Goal: Transaction & Acquisition: Purchase product/service

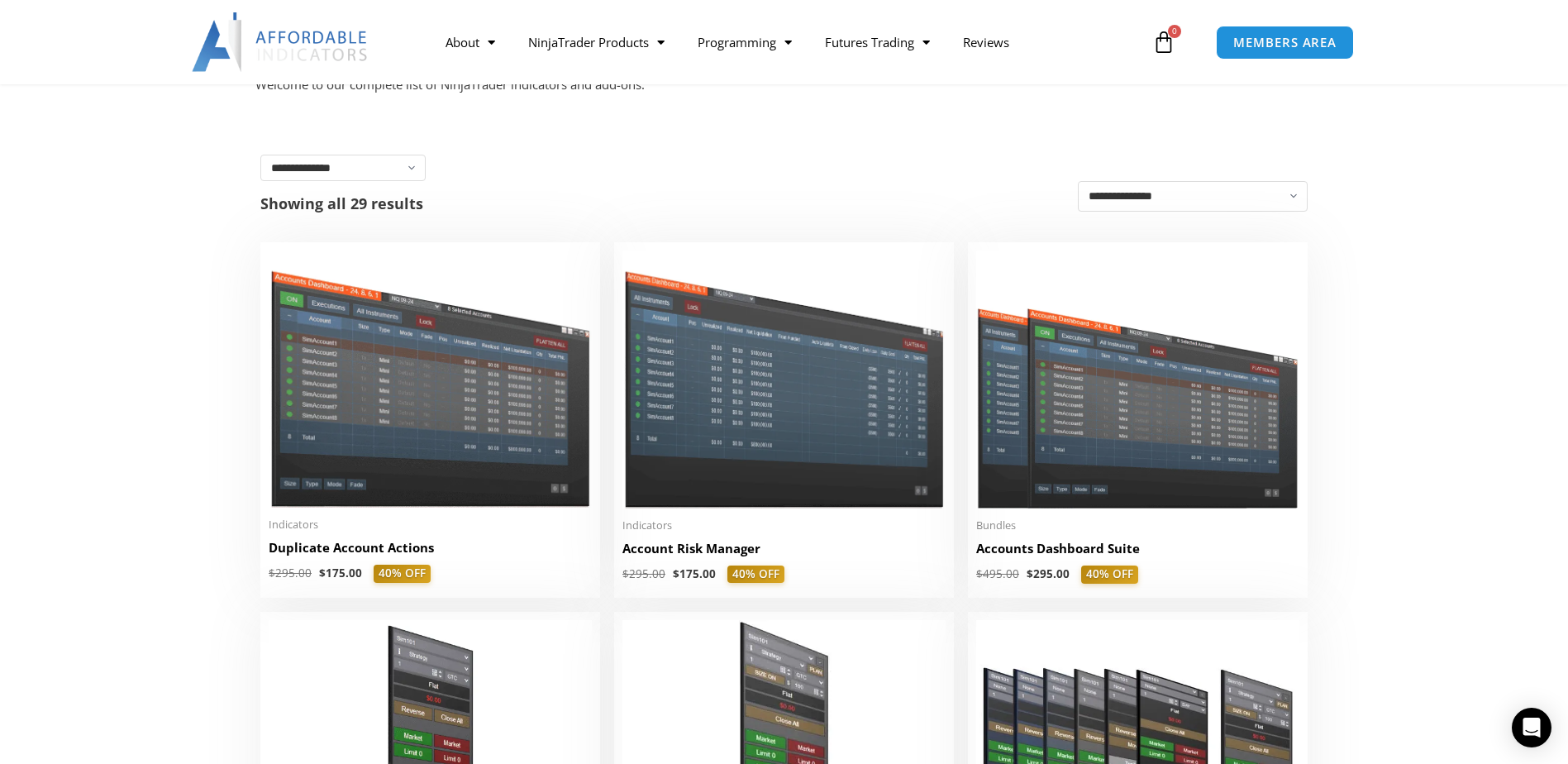
scroll to position [248, 0]
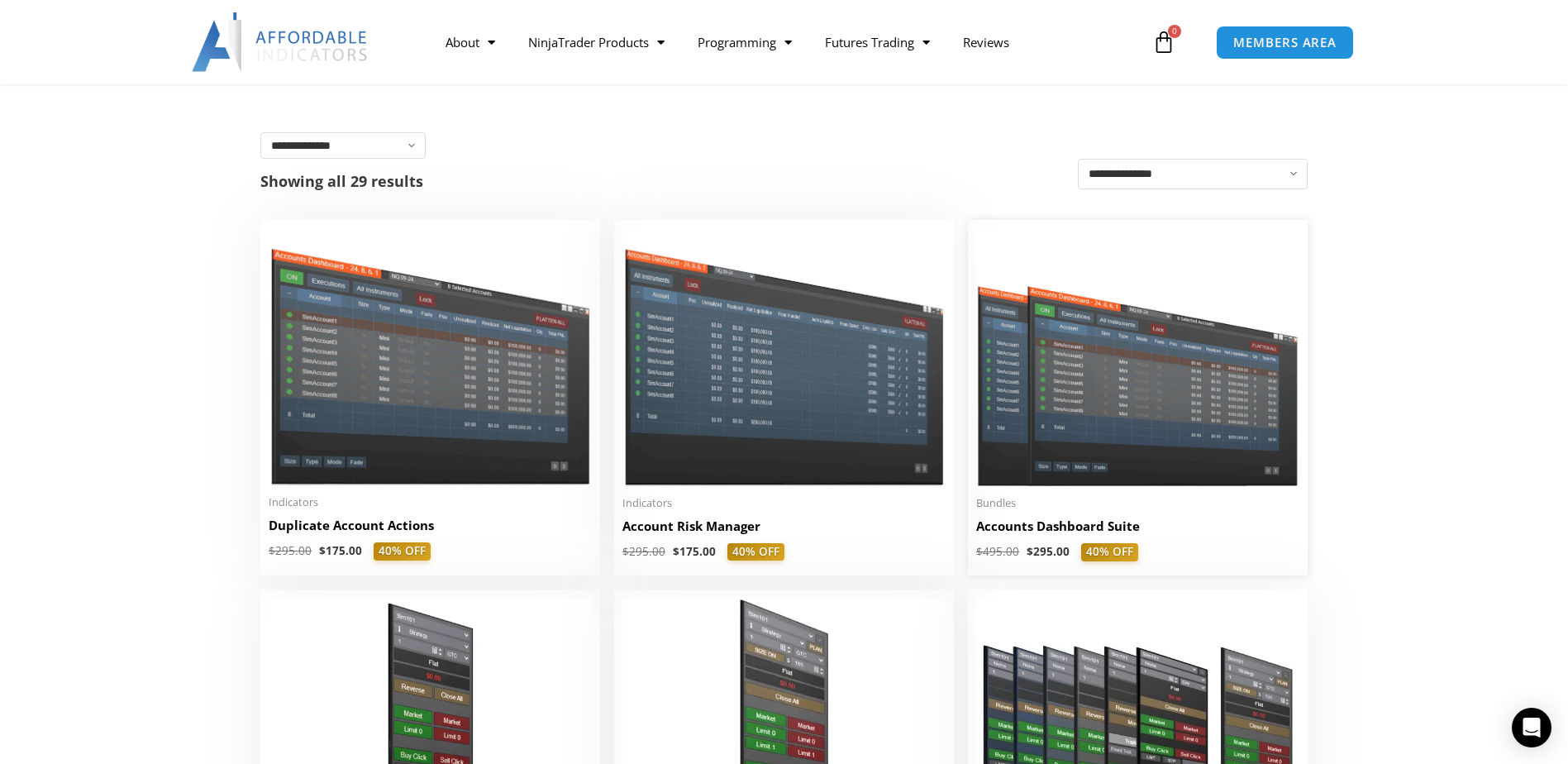
click at [1124, 437] on img at bounding box center [1138, 357] width 323 height 258
